Goal: Transaction & Acquisition: Purchase product/service

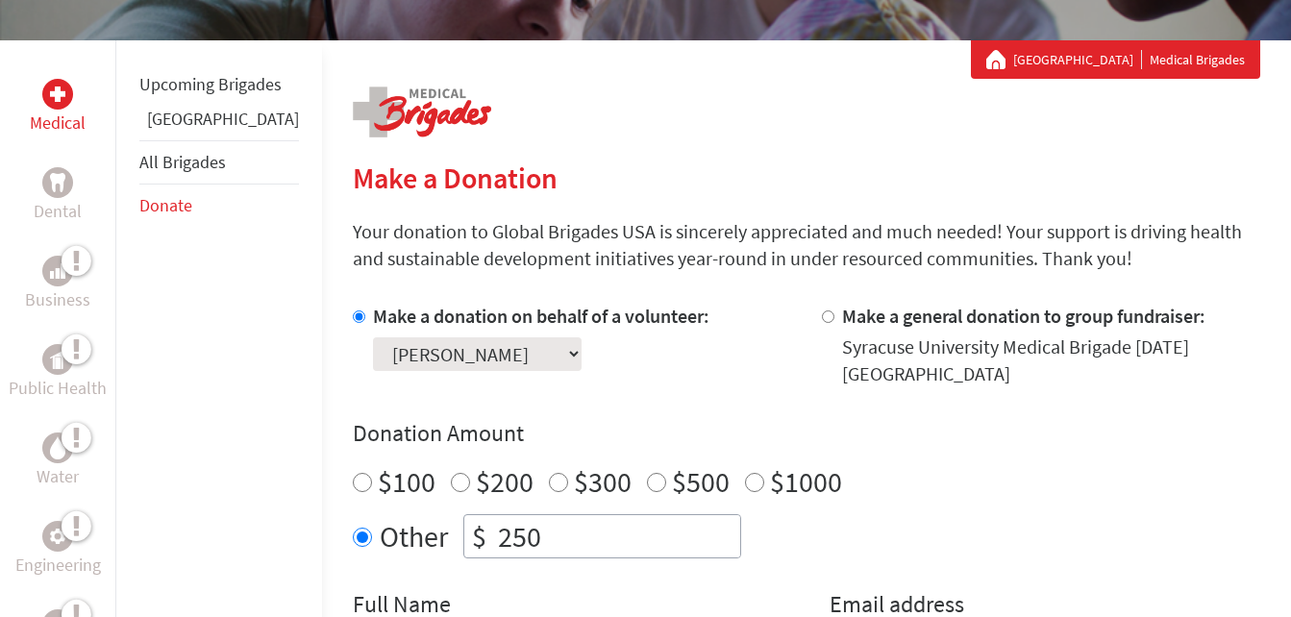
scroll to position [577, 0]
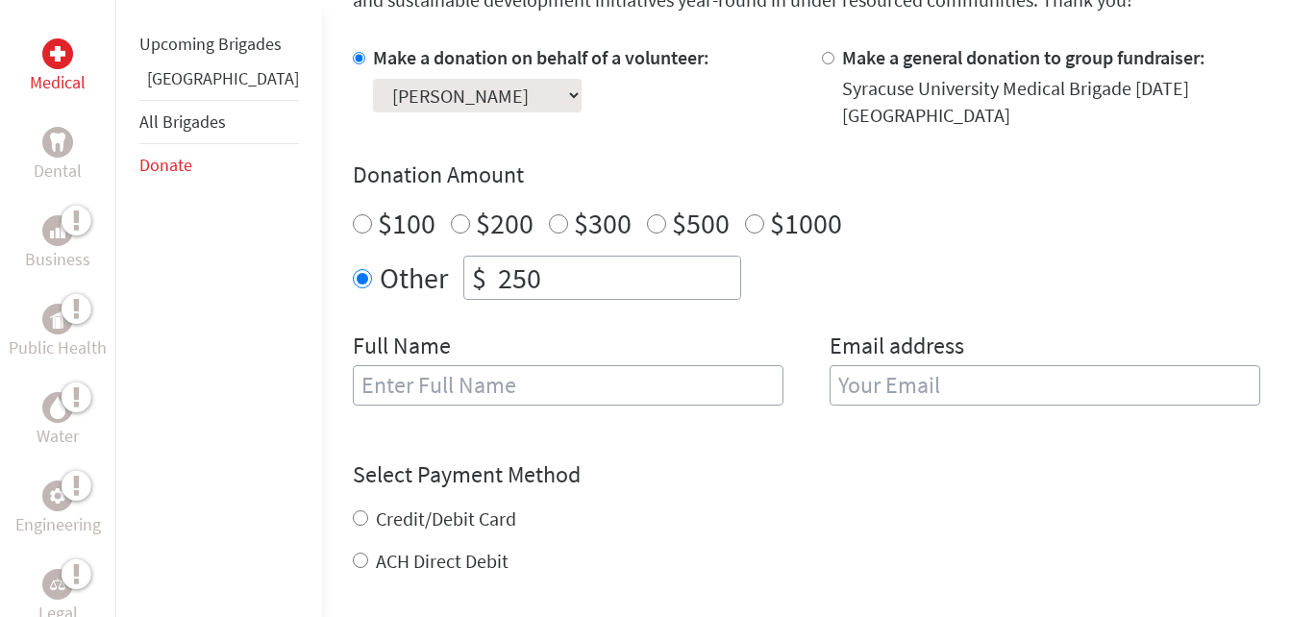
click at [647, 223] on input "$500" at bounding box center [656, 223] width 19 height 19
radio input "true"
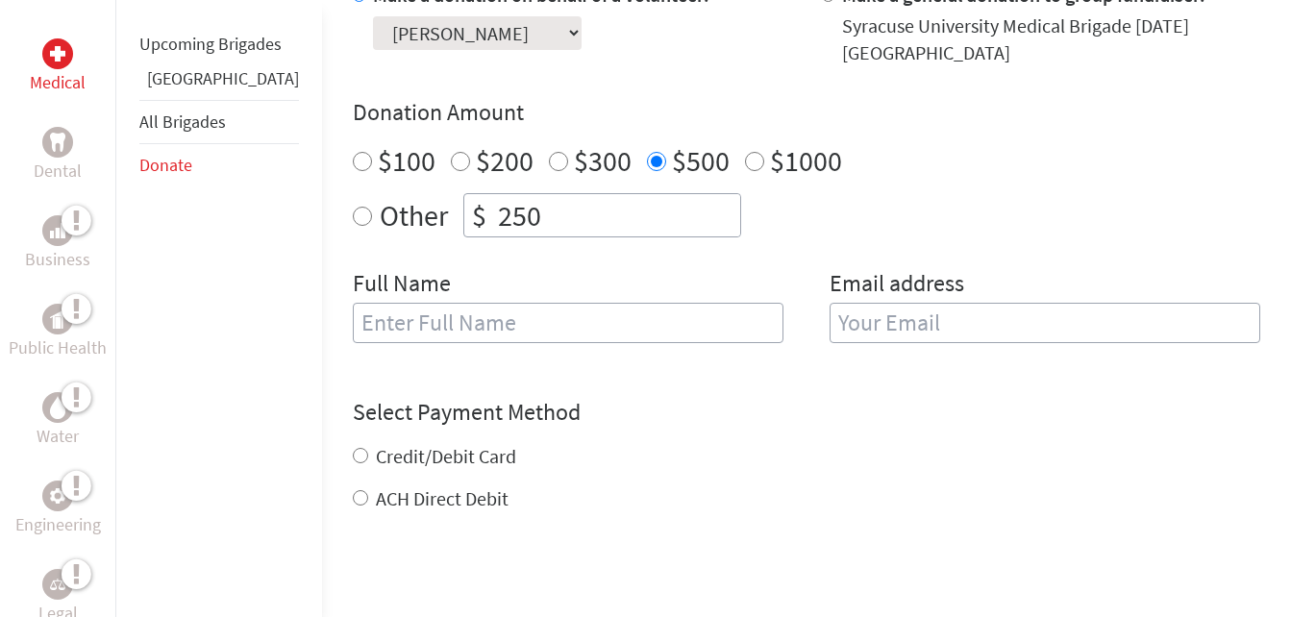
scroll to position [673, 0]
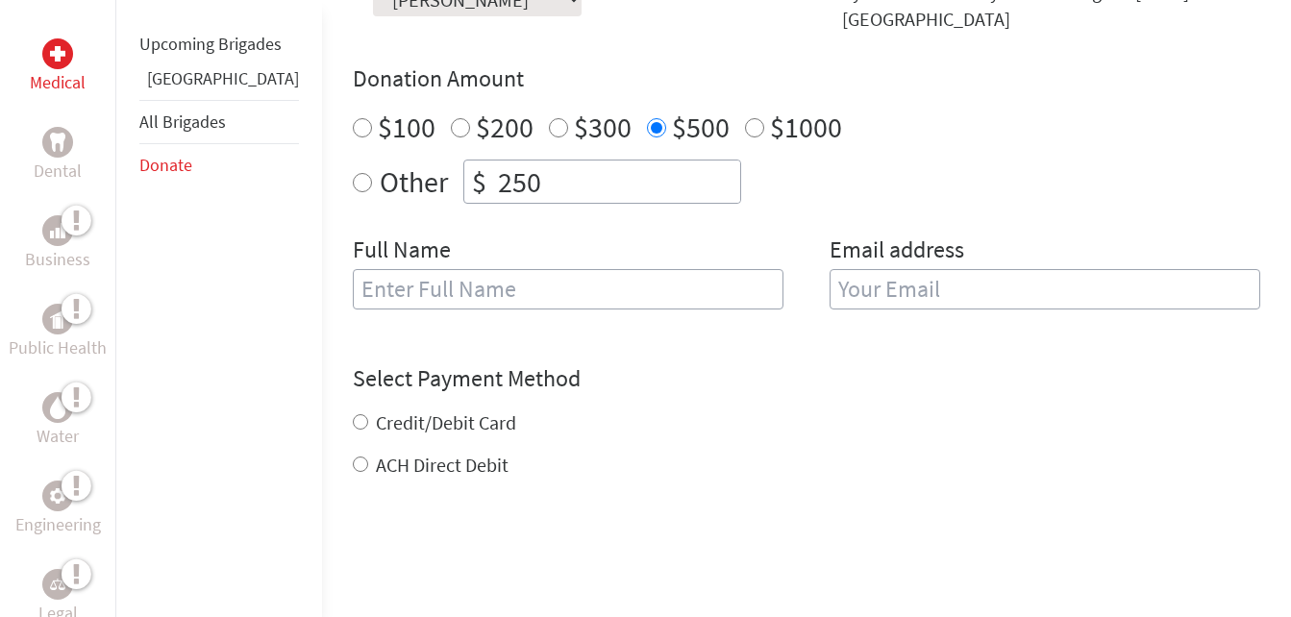
click at [459, 296] on input "text" at bounding box center [568, 289] width 431 height 40
type input "[PERSON_NAME]"
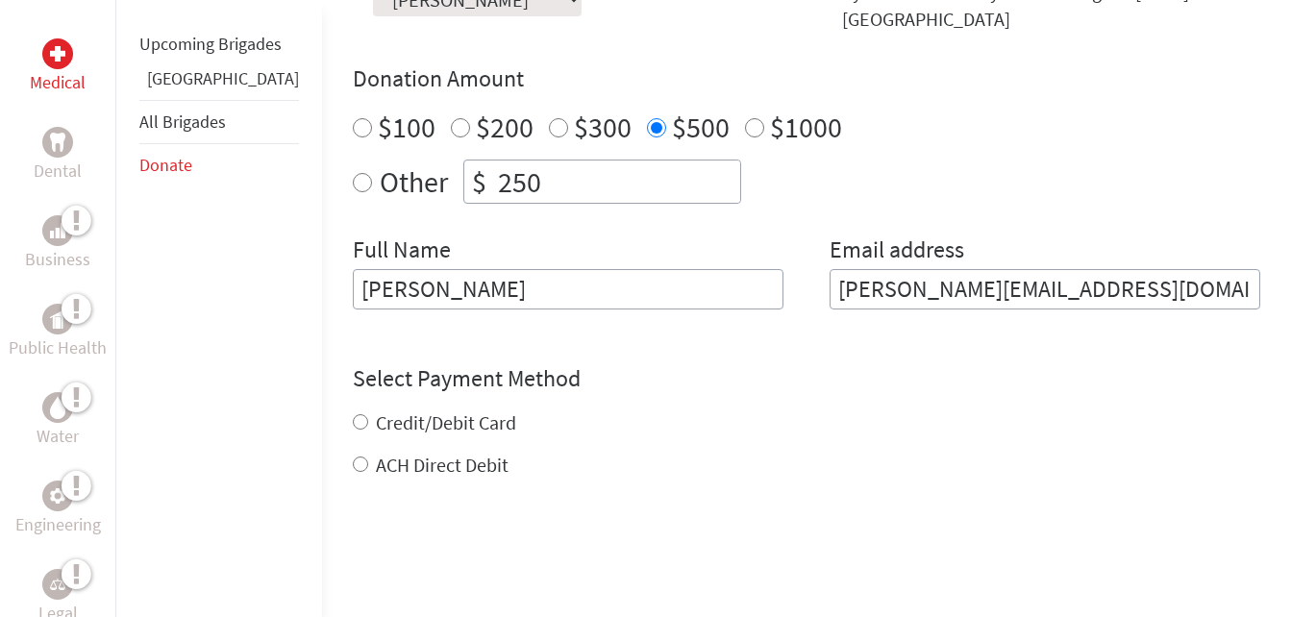
type input "[PERSON_NAME][EMAIL_ADDRESS][DOMAIN_NAME]"
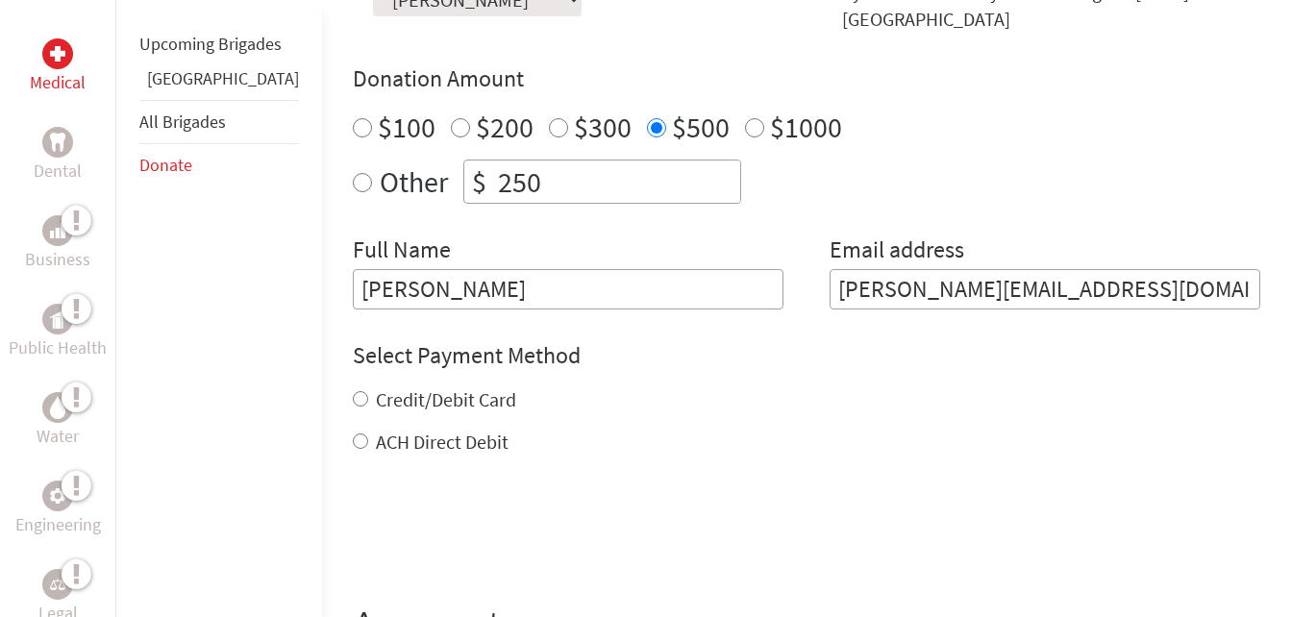
click at [458, 293] on input "[PERSON_NAME]" at bounding box center [568, 289] width 431 height 40
type input "[PERSON_NAME]"
click at [376, 447] on label "ACH Direct Debit" at bounding box center [442, 442] width 133 height 24
click at [353, 447] on input "ACH Direct Debit" at bounding box center [360, 440] width 15 height 15
radio input "true"
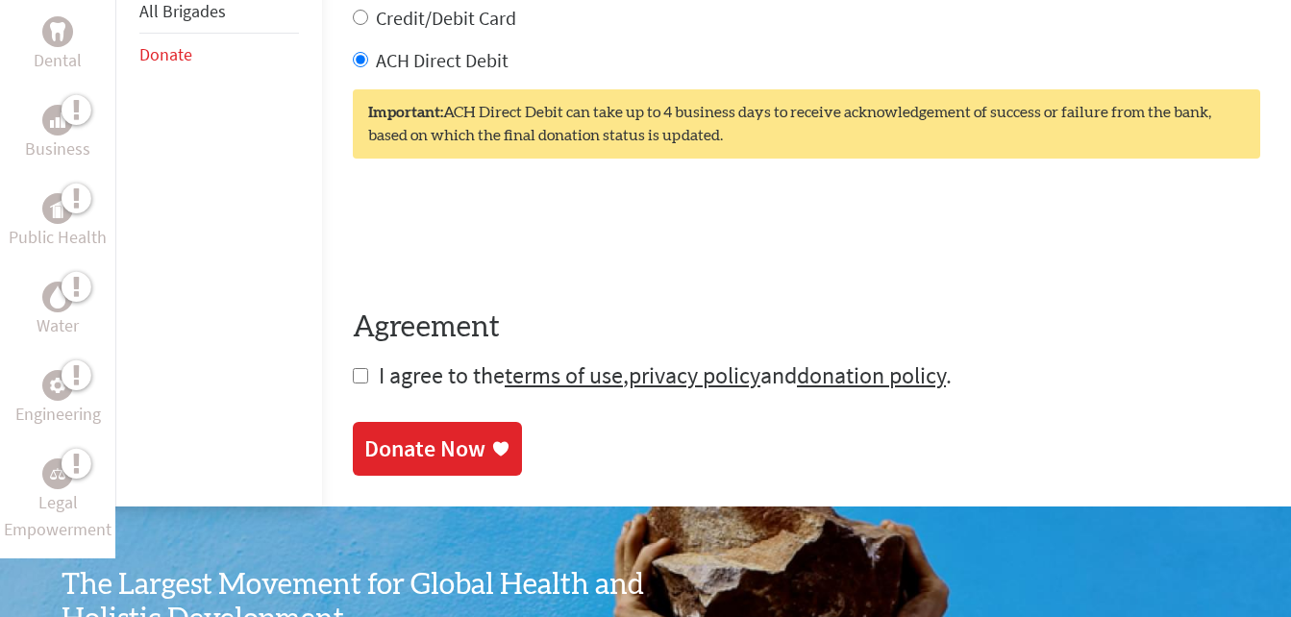
scroll to position [1057, 0]
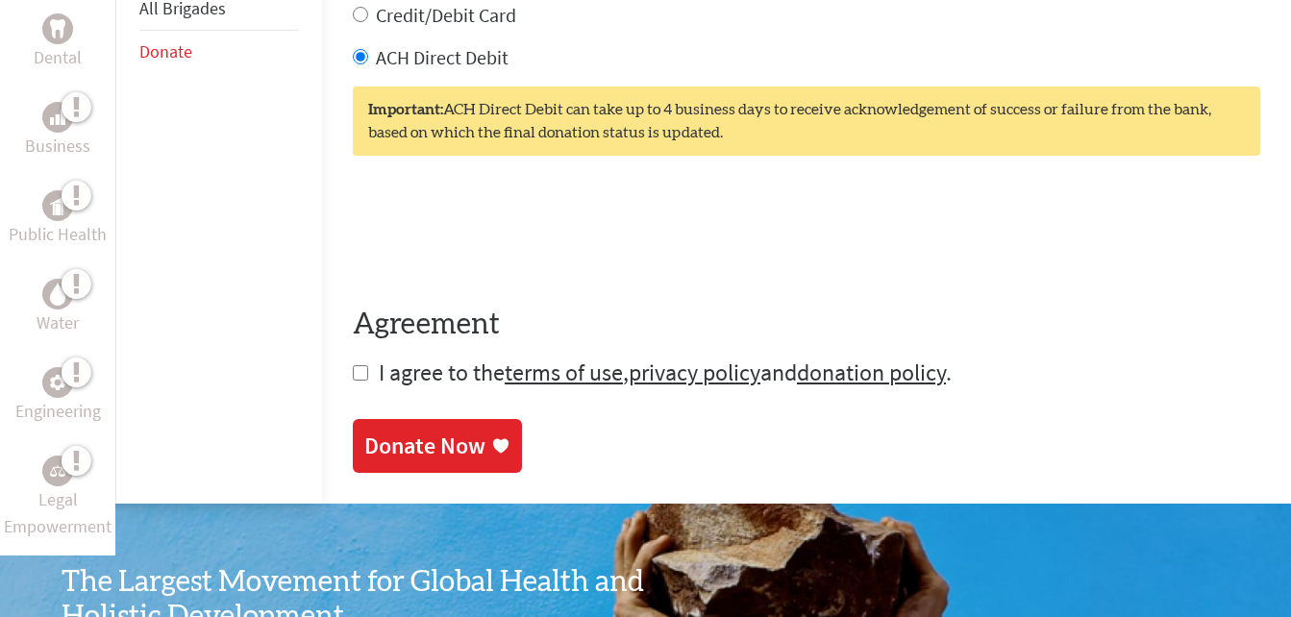
click at [353, 374] on input "checkbox" at bounding box center [360, 372] width 15 height 15
checkbox input "true"
click at [393, 439] on div "Donate Now" at bounding box center [424, 448] width 121 height 31
